Goal: Information Seeking & Learning: Check status

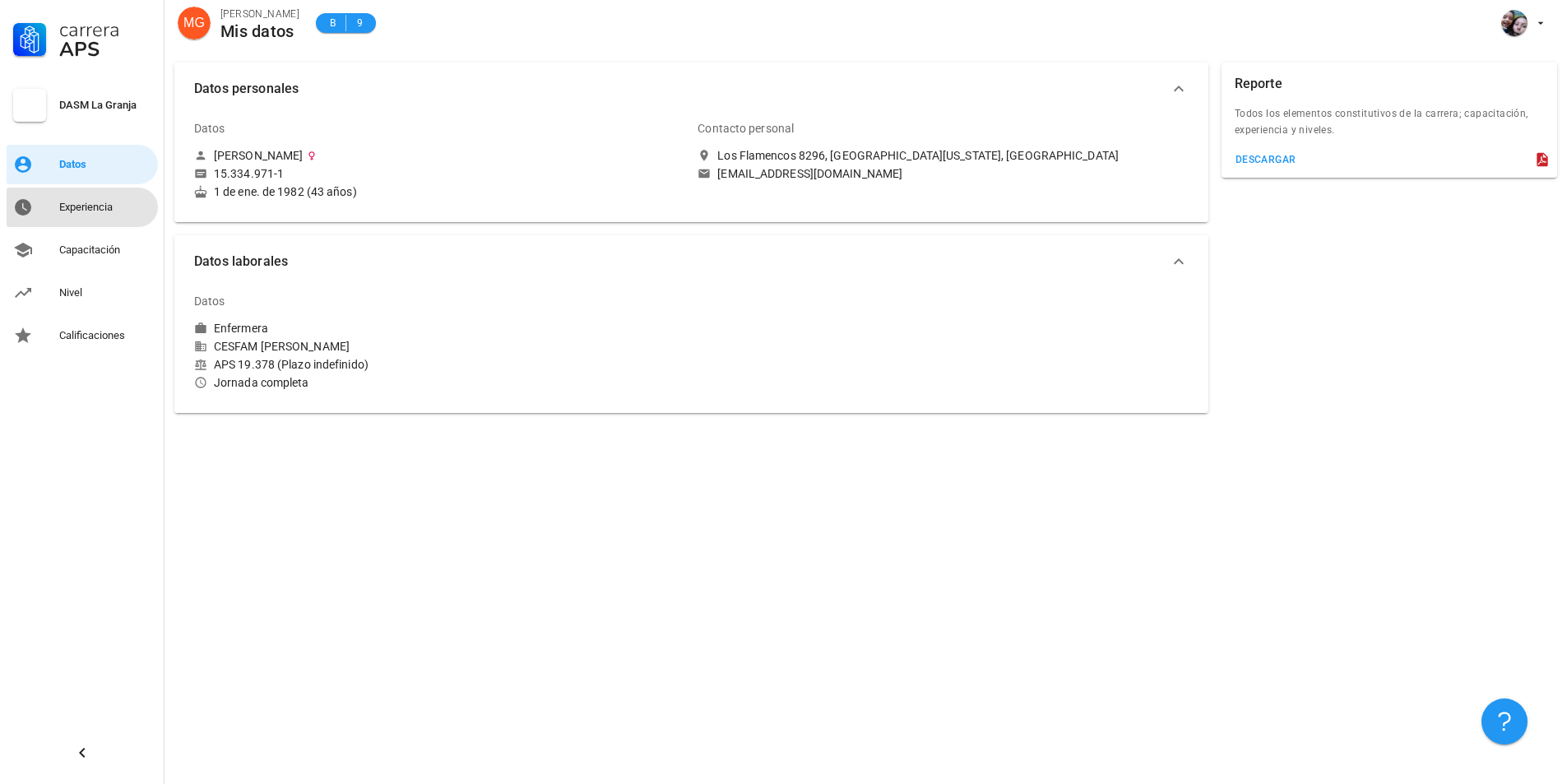
click at [102, 203] on div "Experiencia" at bounding box center [105, 207] width 92 height 13
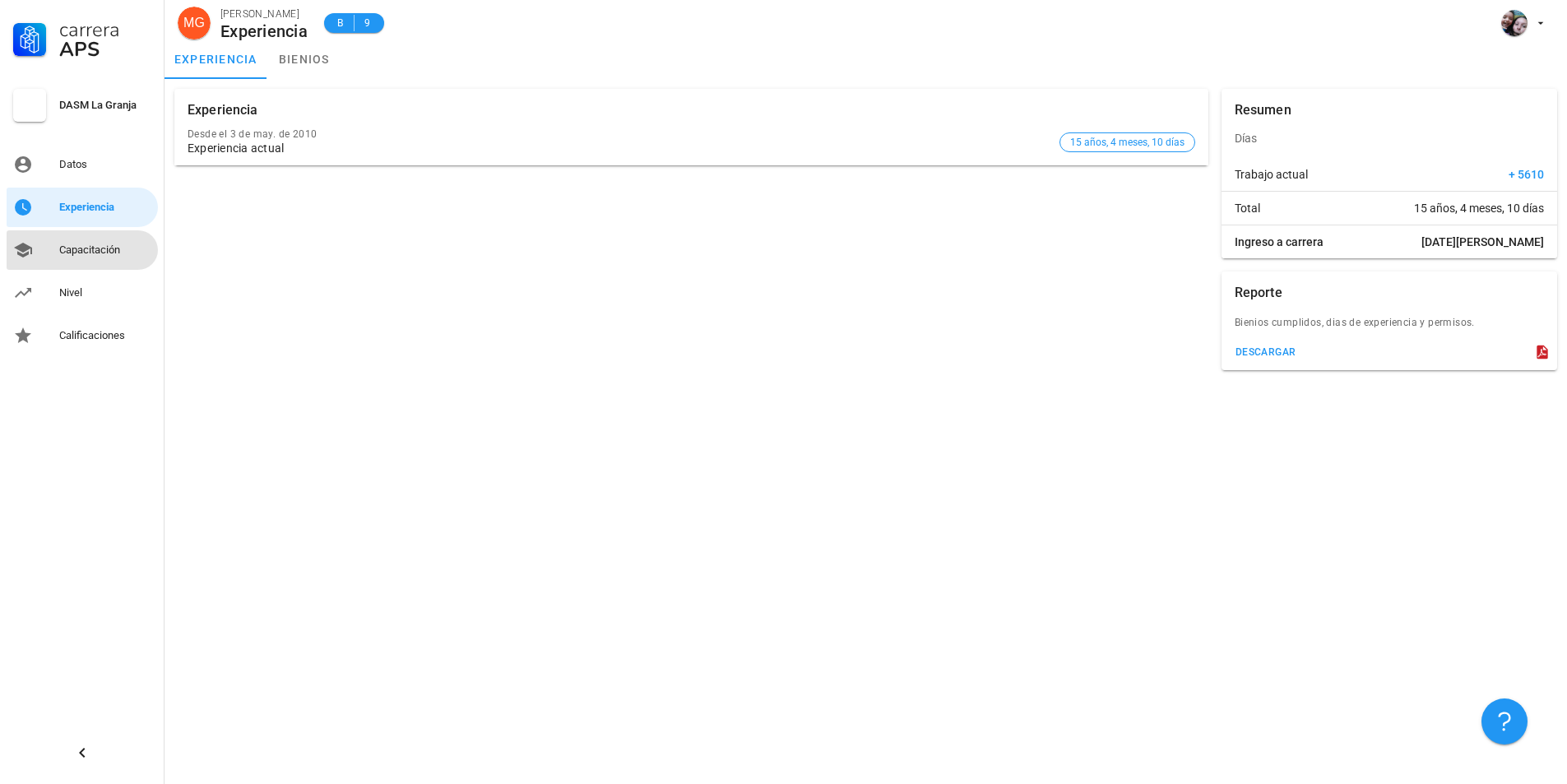
click at [94, 250] on div "Capacitación" at bounding box center [105, 250] width 92 height 13
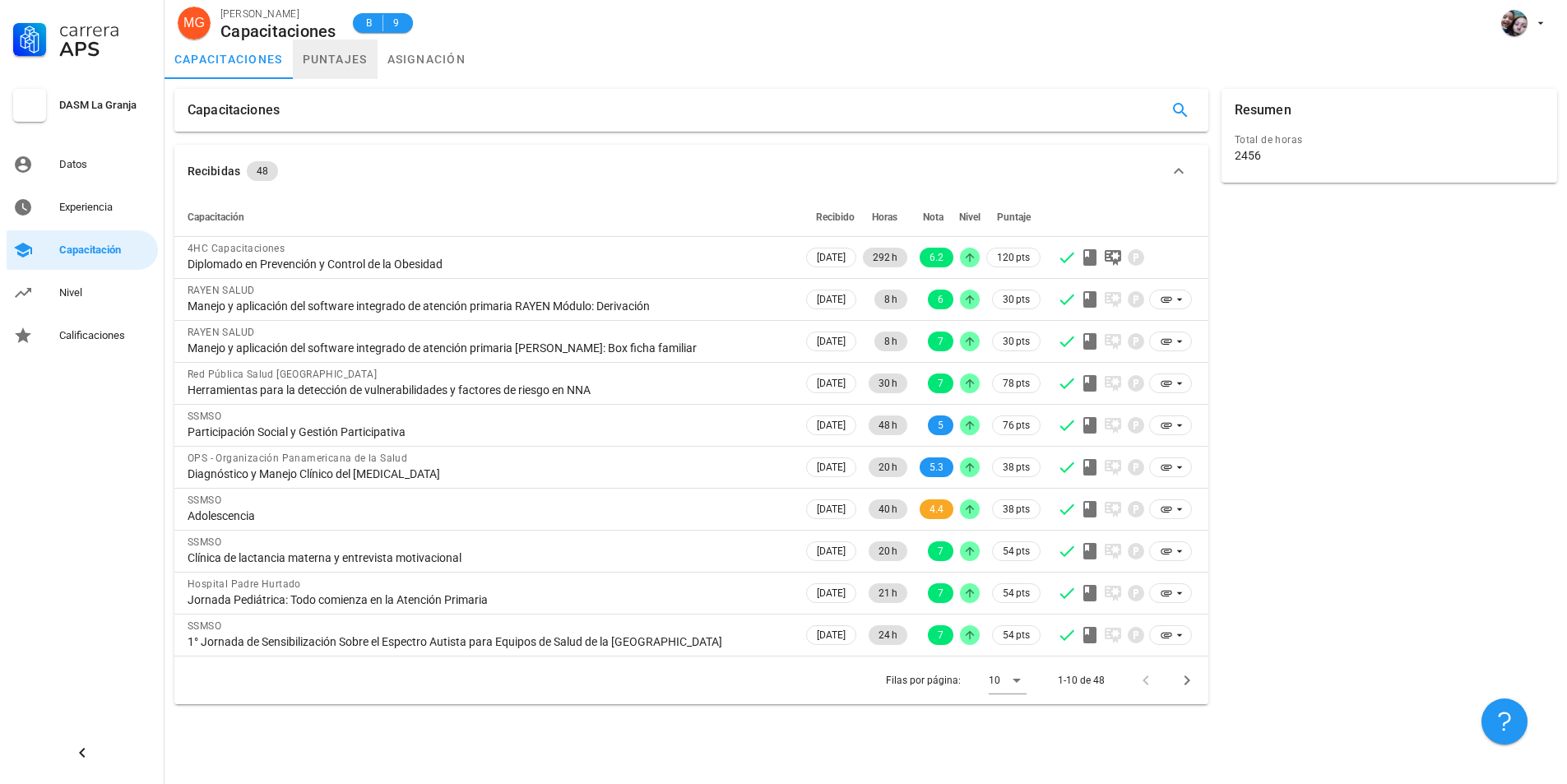
click at [334, 51] on link "puntajes" at bounding box center [335, 59] width 85 height 39
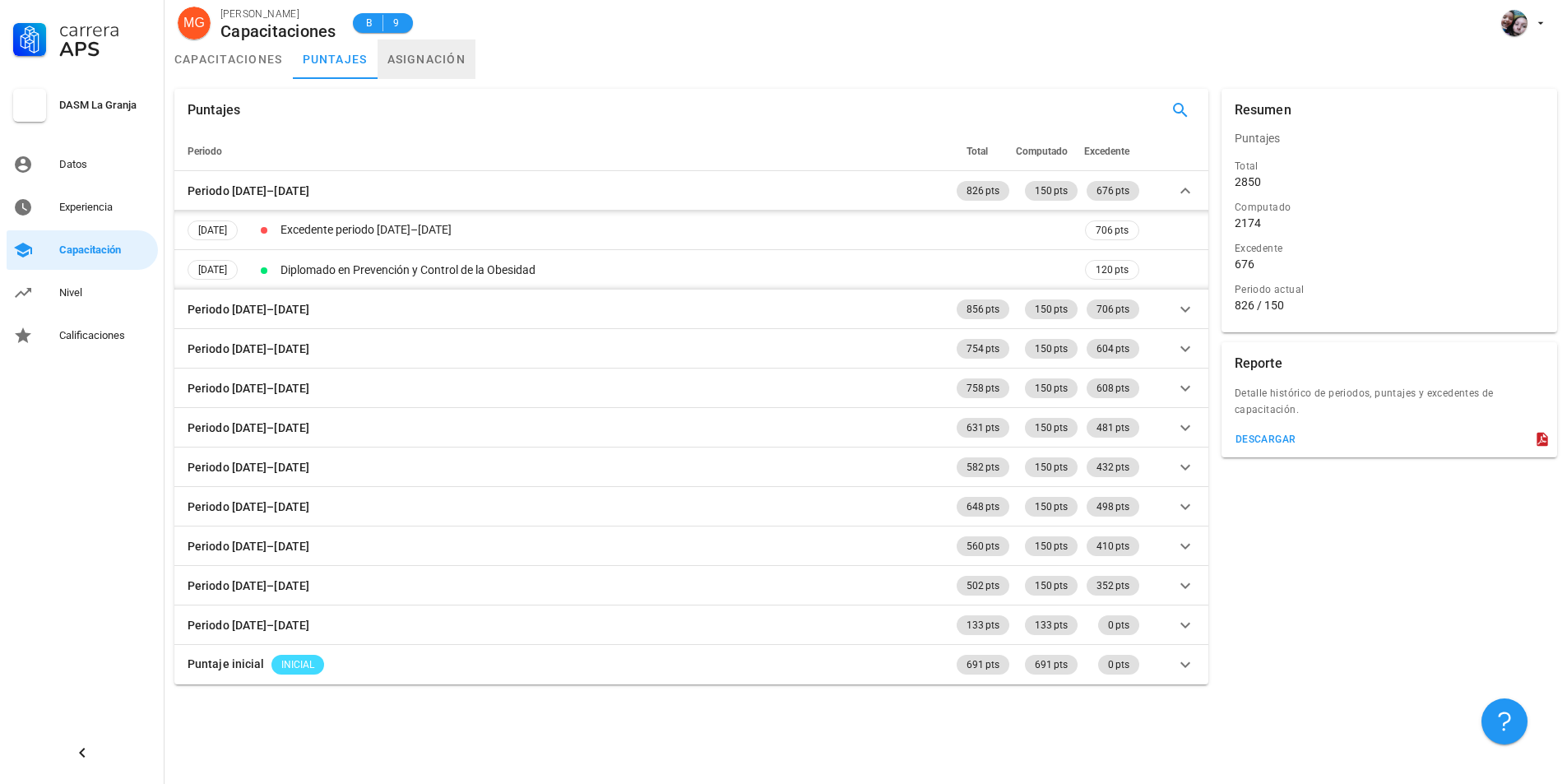
click at [432, 65] on link "asignación" at bounding box center [427, 59] width 99 height 39
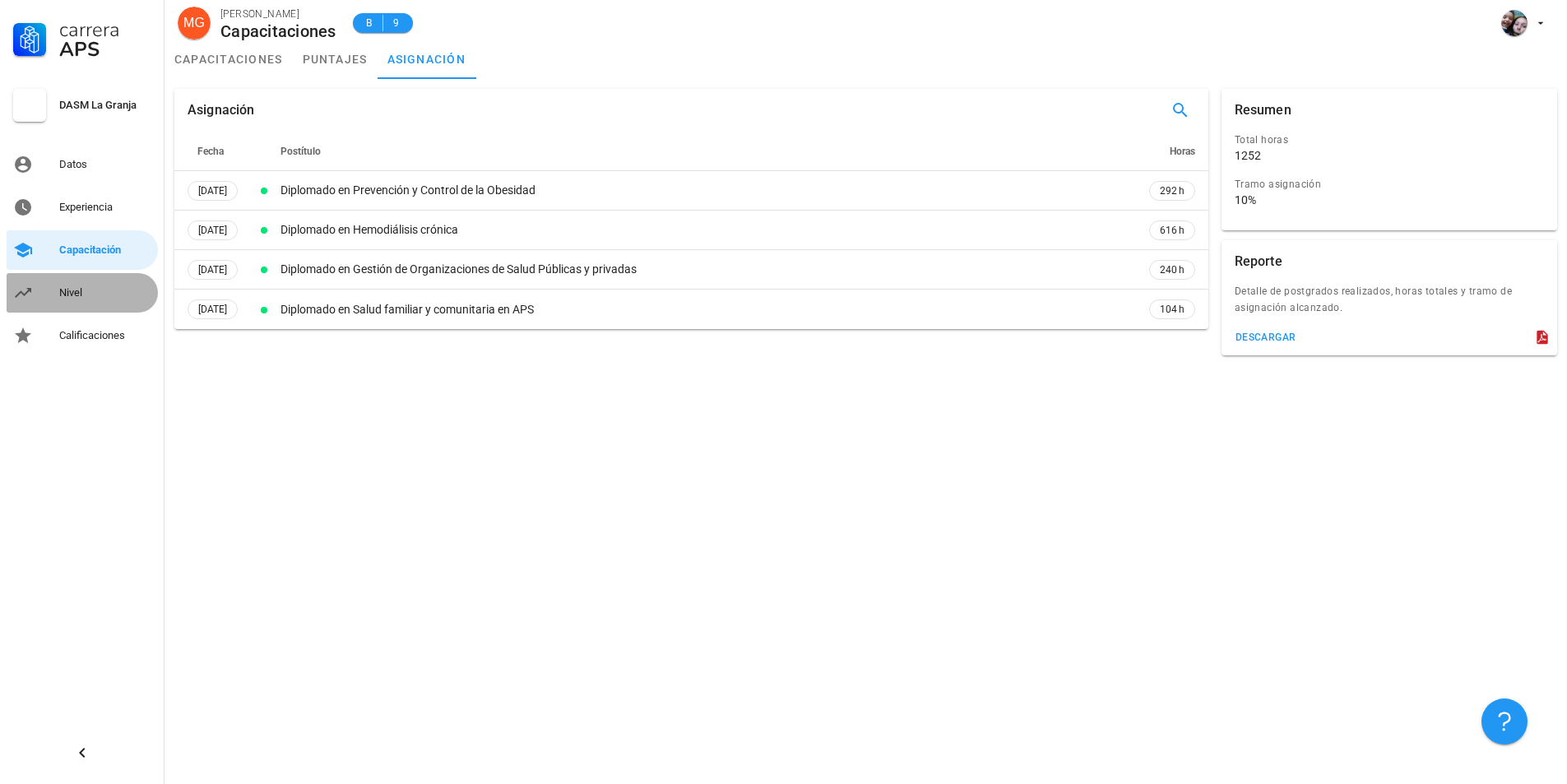
click at [92, 285] on div "Nivel" at bounding box center [105, 292] width 92 height 27
